Goal: Find specific page/section: Find specific page/section

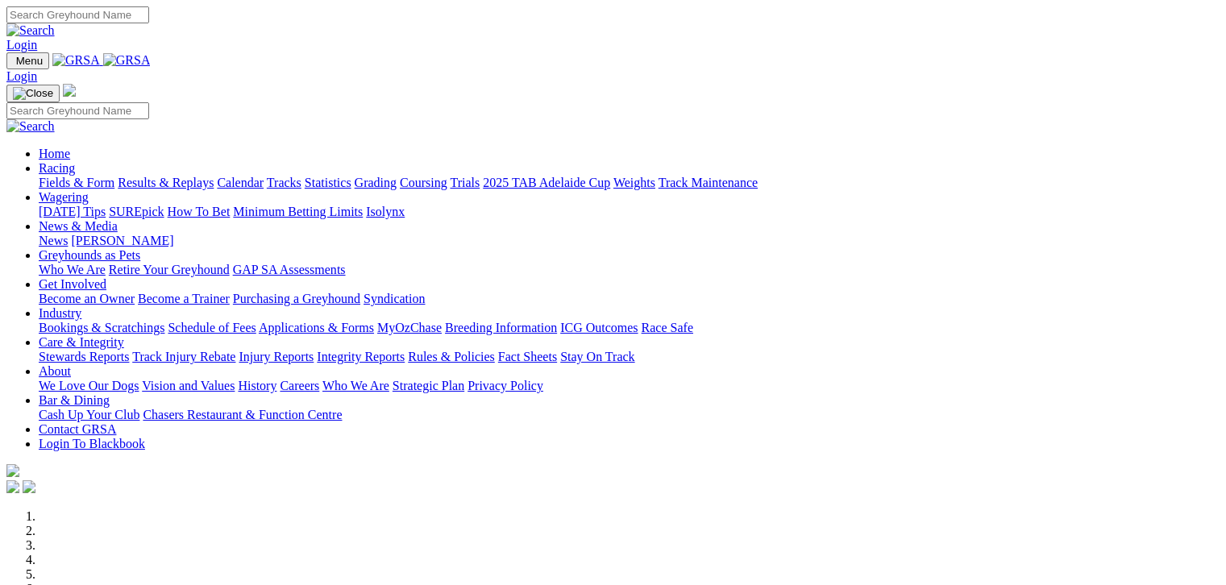
click at [52, 176] on link "Fields & Form" at bounding box center [77, 183] width 76 height 14
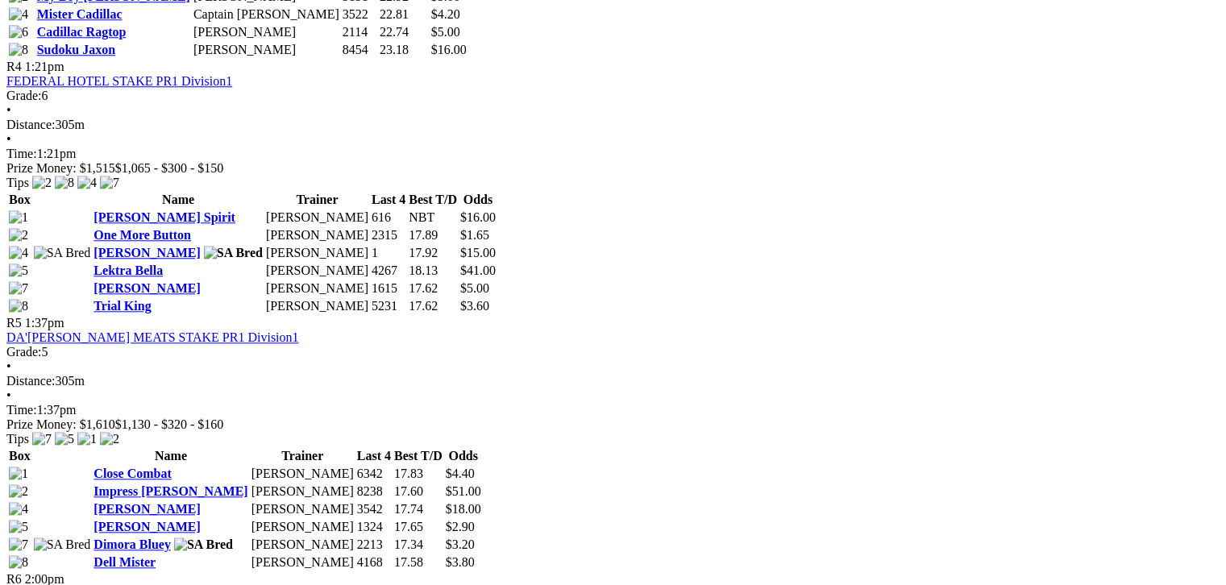
scroll to position [1531, 0]
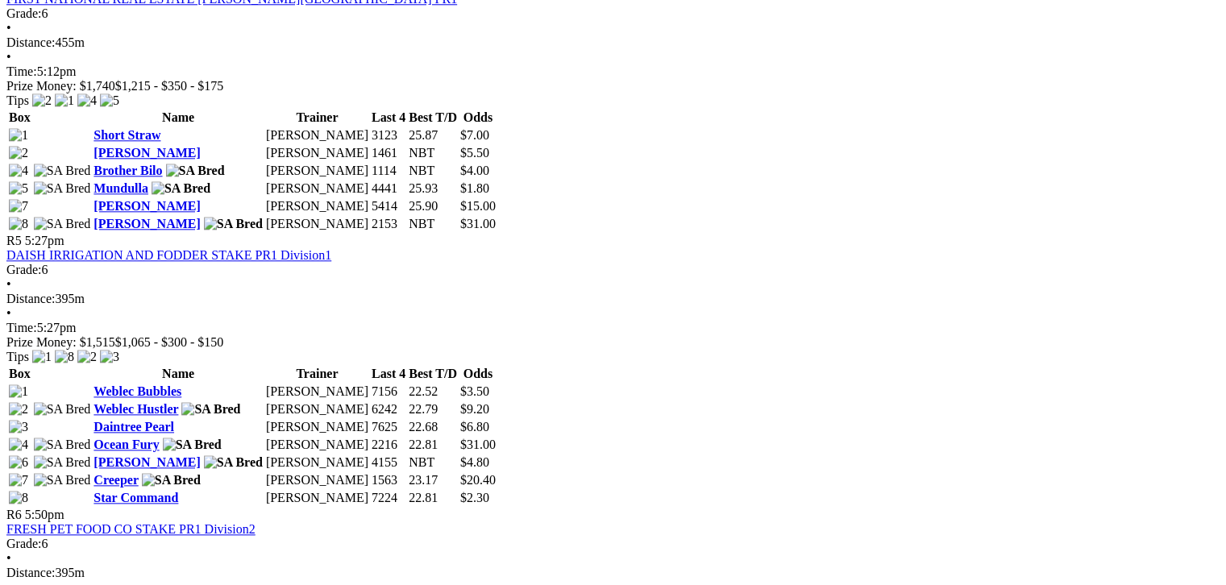
scroll to position [1692, 0]
